Goal: Task Accomplishment & Management: Use online tool/utility

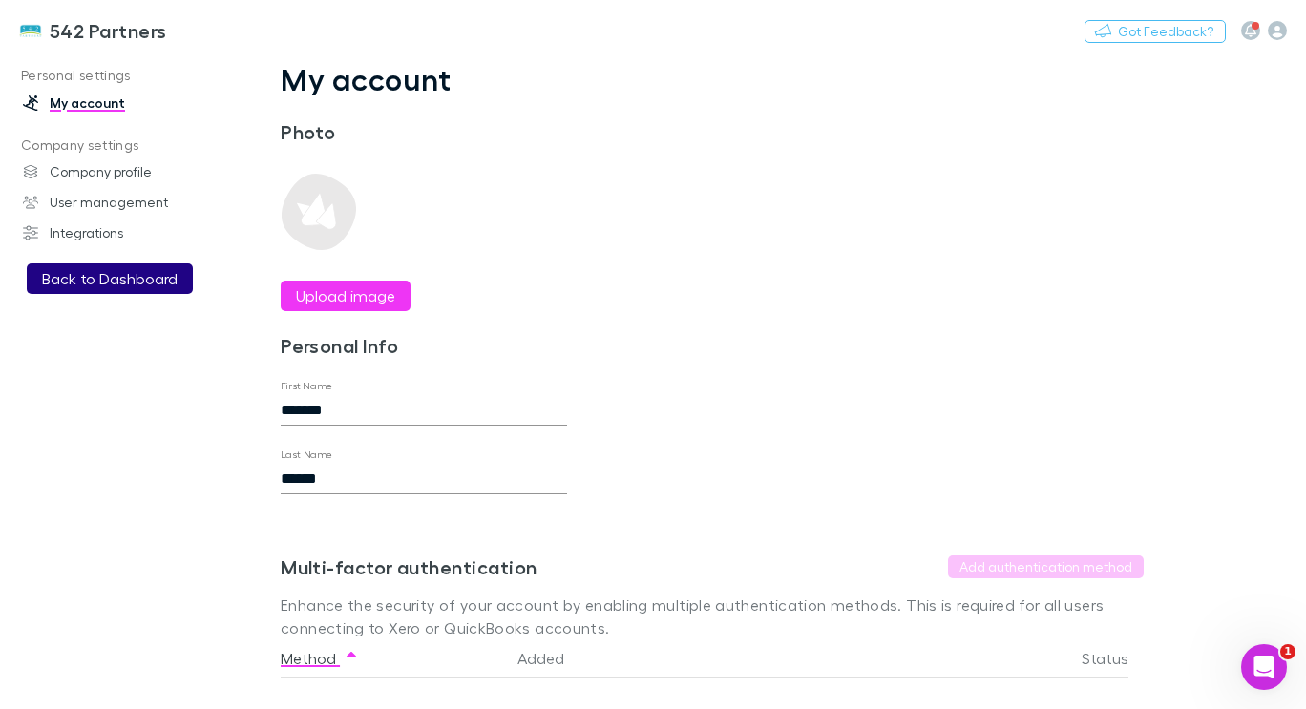
click at [125, 285] on button "Back to Dashboard" at bounding box center [110, 279] width 166 height 31
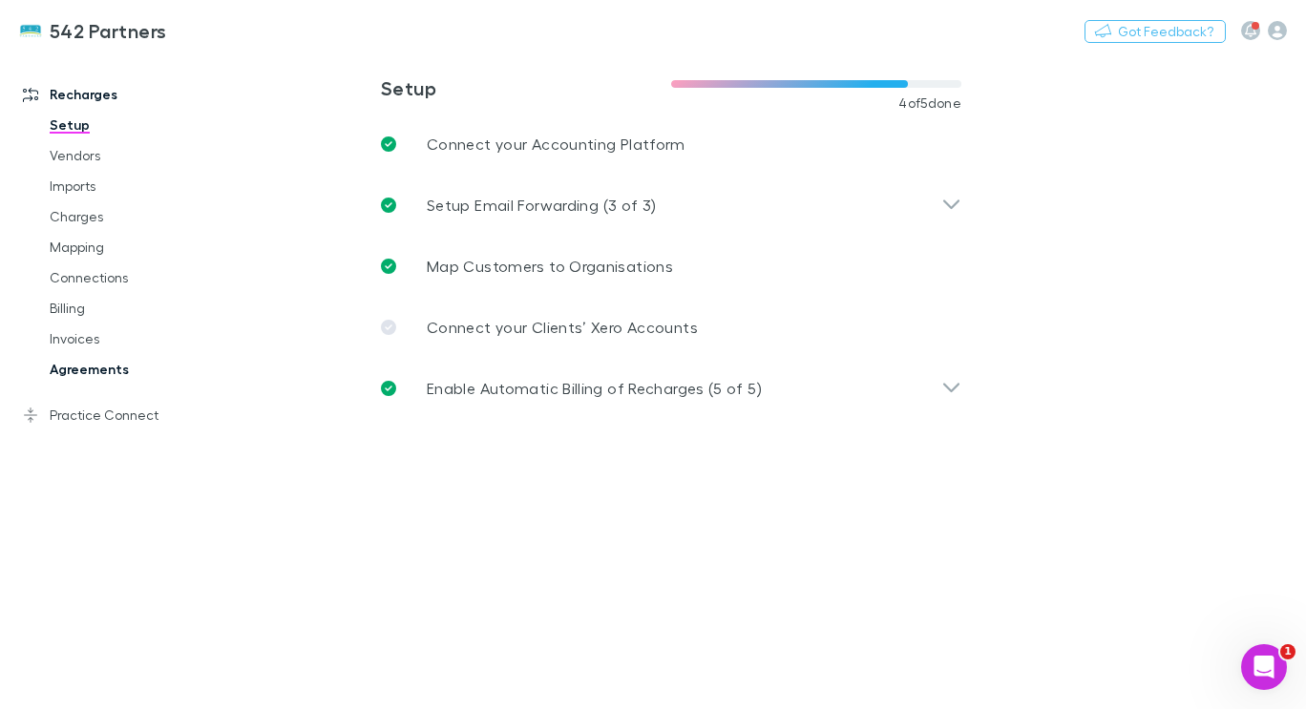
click at [100, 376] on link "Agreements" at bounding box center [138, 369] width 215 height 31
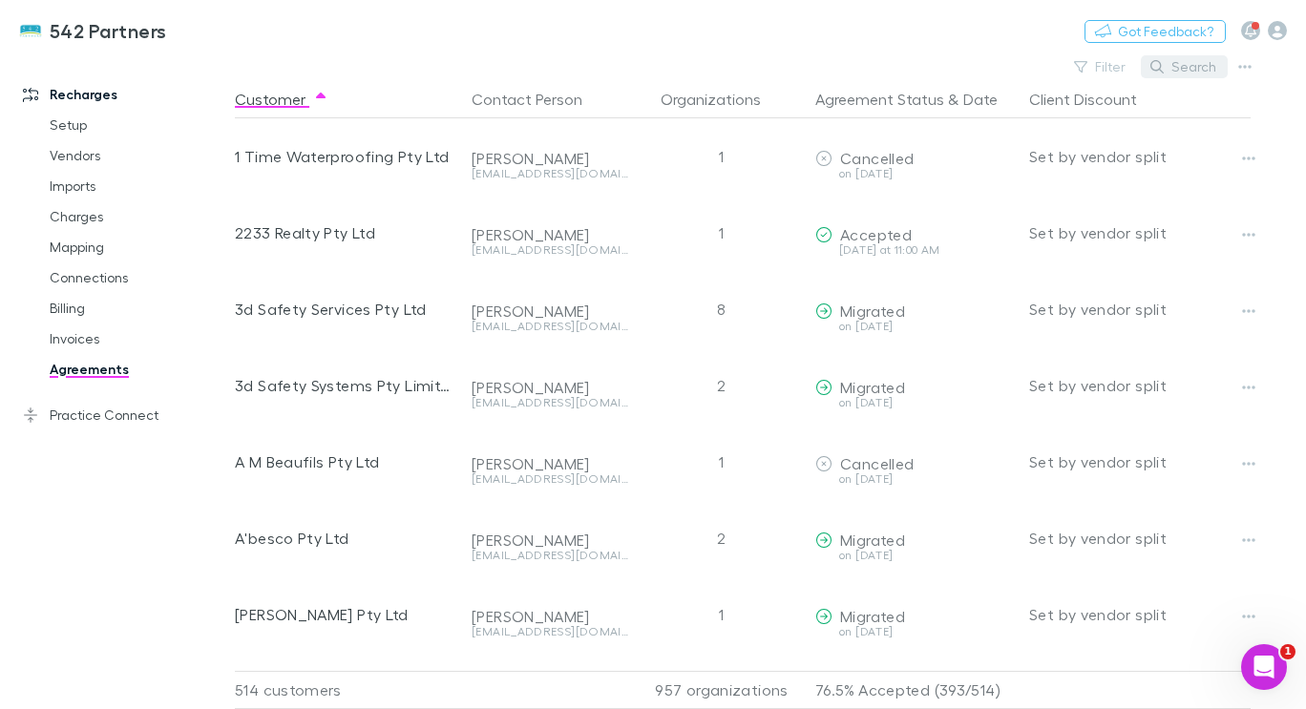
click at [1194, 63] on button "Search" at bounding box center [1184, 66] width 87 height 23
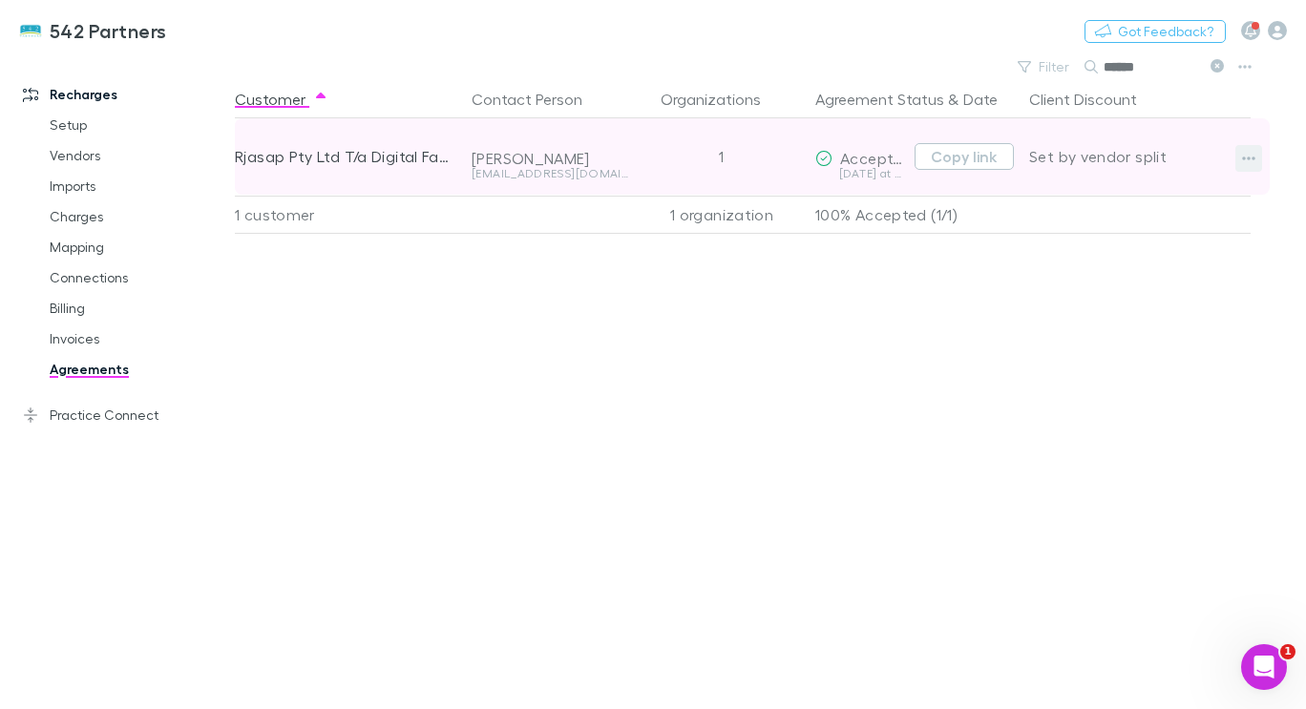
type input "******"
click at [1249, 156] on icon "button" at bounding box center [1248, 158] width 13 height 15
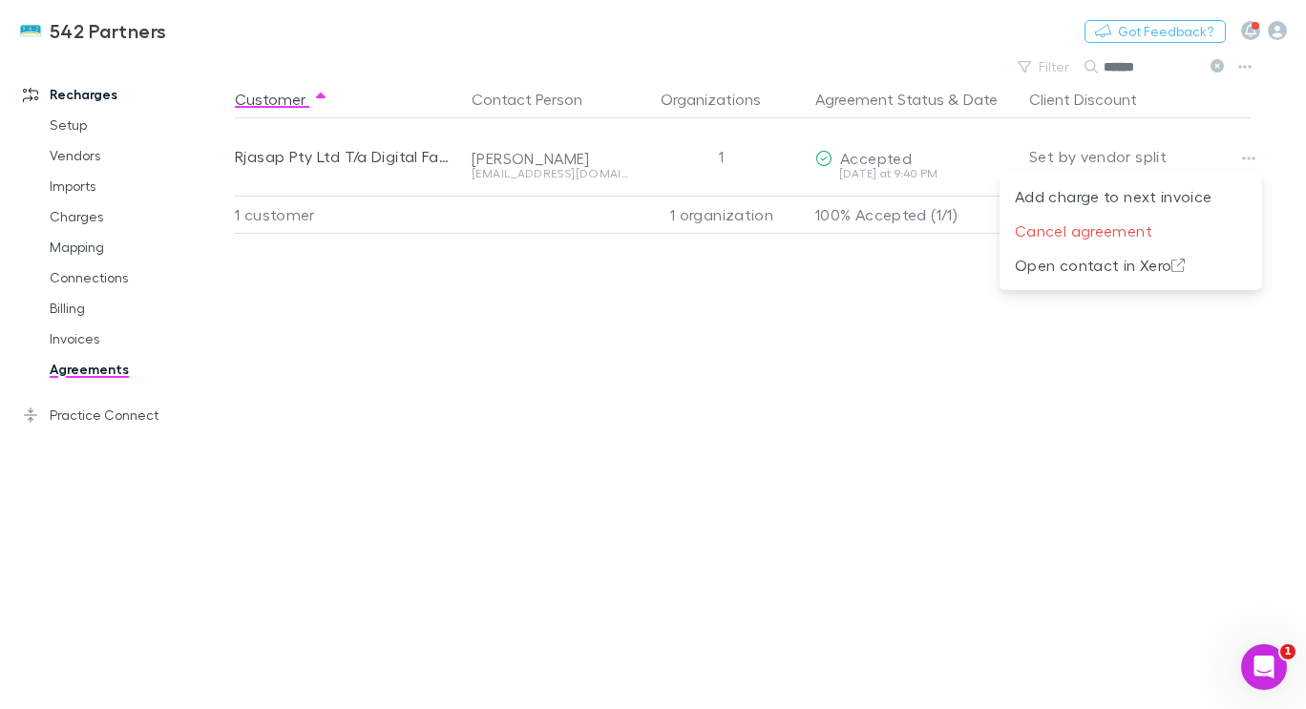
click at [819, 285] on div at bounding box center [653, 354] width 1306 height 709
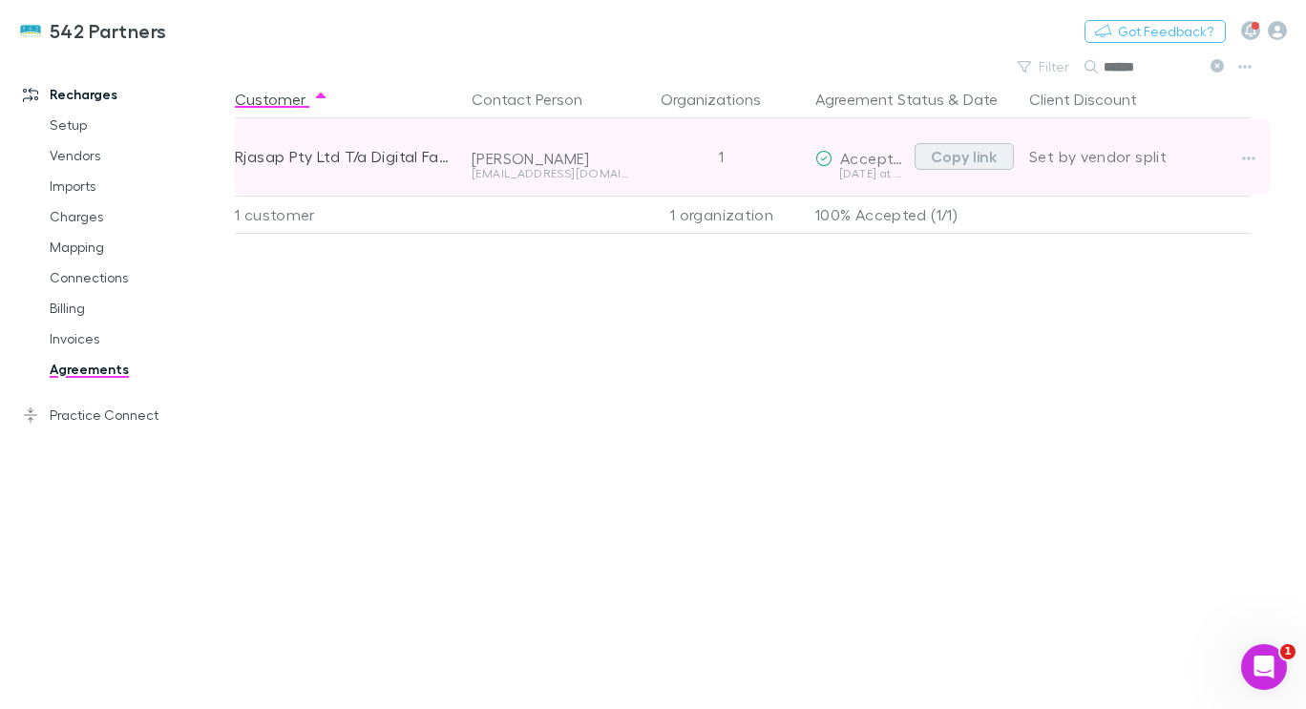
click at [976, 160] on button "Copy link" at bounding box center [964, 156] width 99 height 27
